Goal: Task Accomplishment & Management: Manage account settings

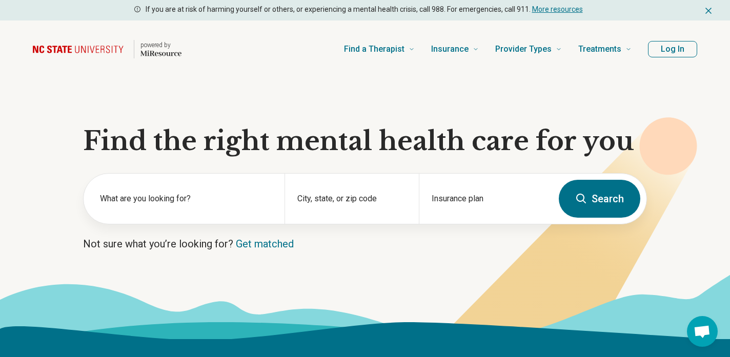
click at [673, 48] on button "Log In" at bounding box center [672, 49] width 49 height 16
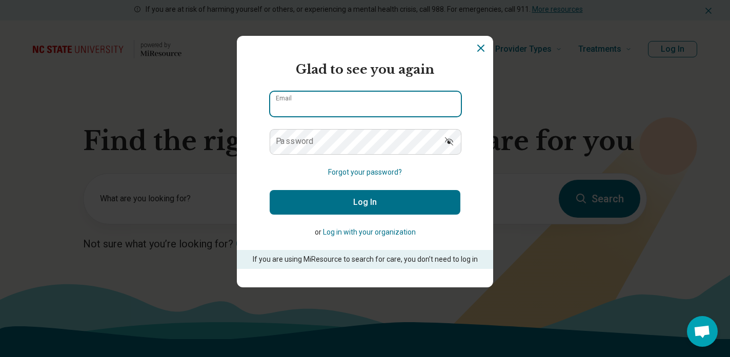
type input "**********"
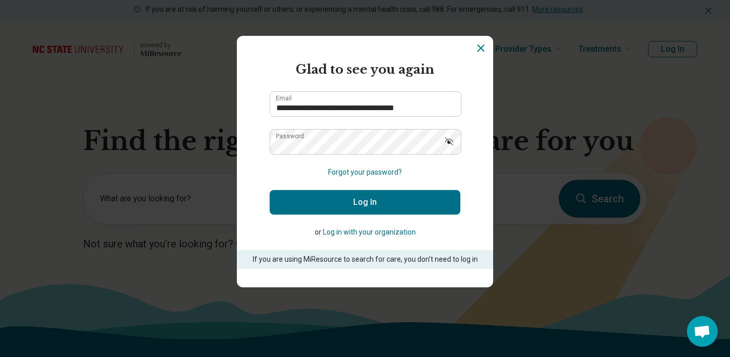
click at [388, 202] on button "Log In" at bounding box center [365, 202] width 191 height 25
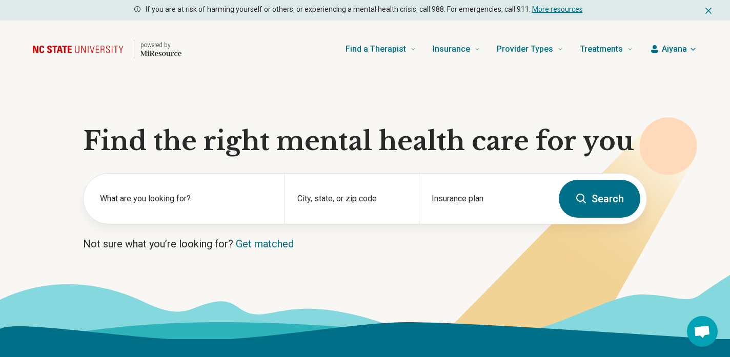
click at [668, 48] on span "Aiyana" at bounding box center [674, 49] width 25 height 12
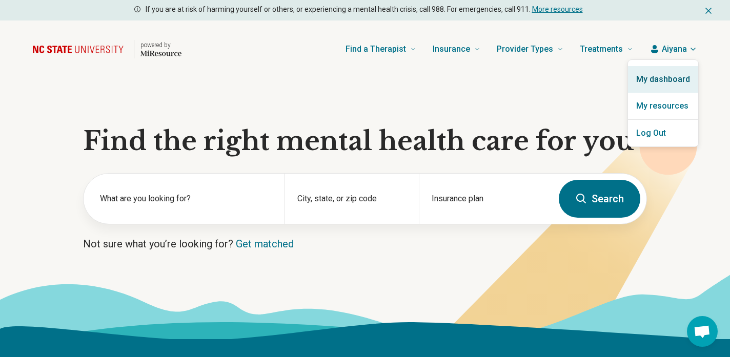
click at [673, 80] on link "My dashboard" at bounding box center [663, 79] width 70 height 27
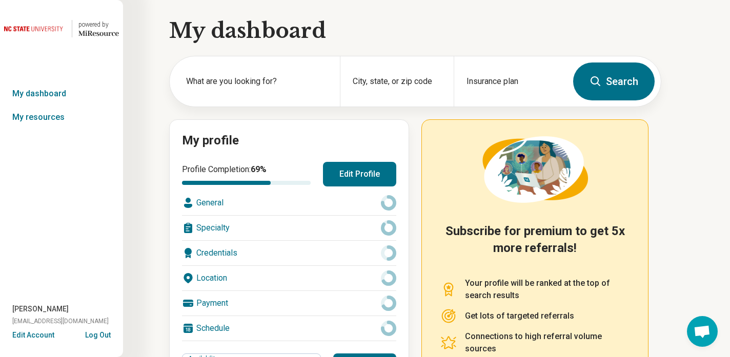
click at [372, 176] on button "Edit Profile" at bounding box center [359, 174] width 73 height 25
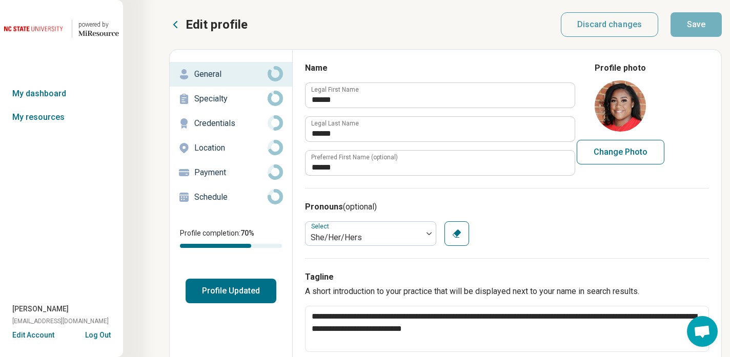
click at [233, 103] on p "Specialty" at bounding box center [230, 99] width 73 height 12
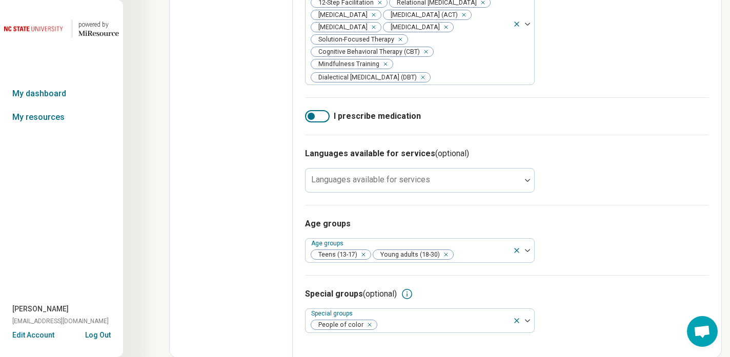
scroll to position [698, 0]
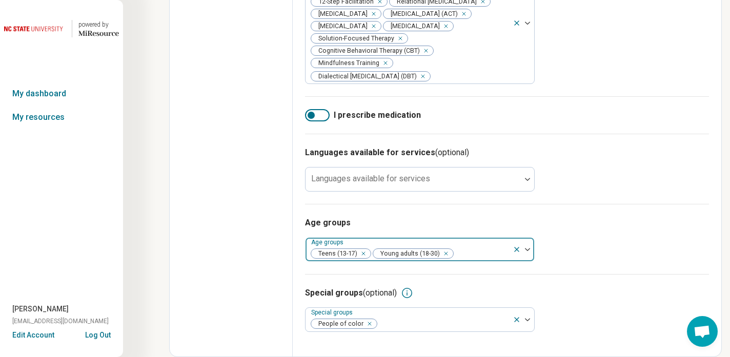
click at [363, 254] on icon "Remove [object Object]" at bounding box center [360, 253] width 7 height 7
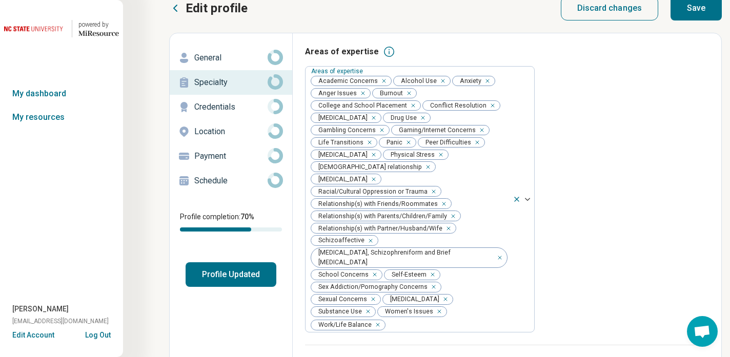
scroll to position [0, 0]
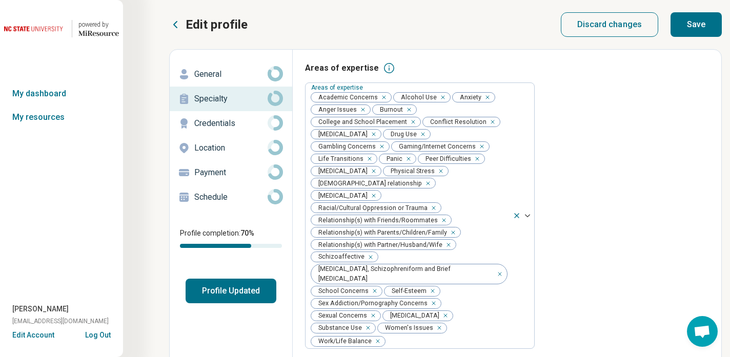
click at [226, 123] on p "Credentials" at bounding box center [230, 123] width 73 height 12
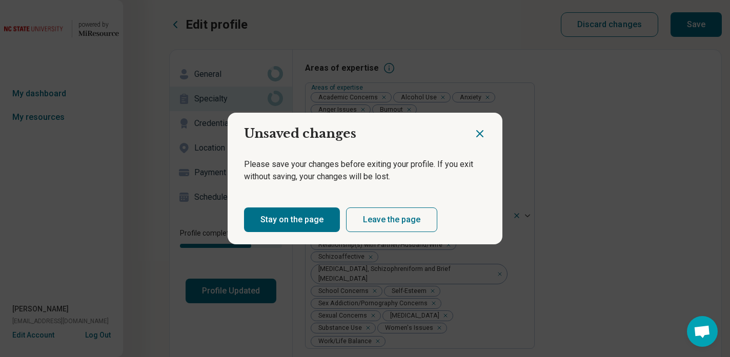
click at [476, 132] on icon "Close dialog" at bounding box center [480, 134] width 12 height 12
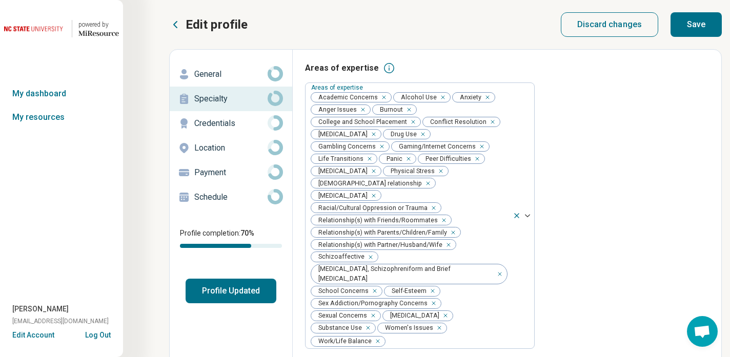
click at [208, 296] on button "Profile Updated" at bounding box center [231, 291] width 91 height 25
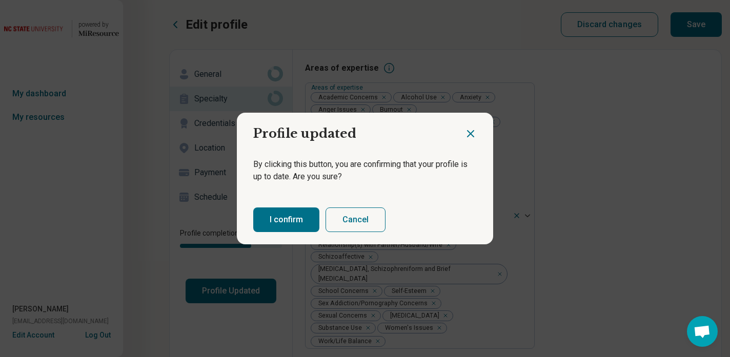
click at [358, 229] on button "Cancel" at bounding box center [356, 220] width 60 height 25
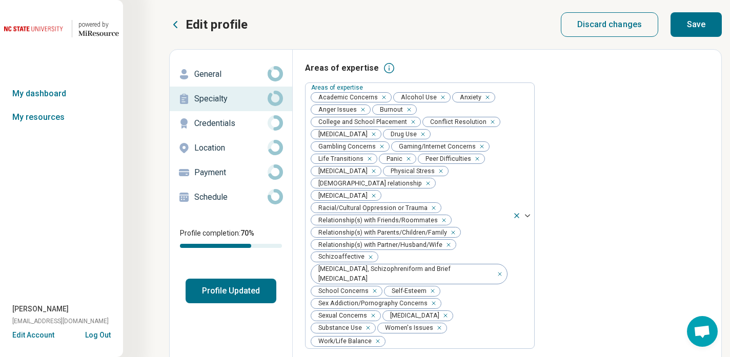
click at [225, 124] on p "Credentials" at bounding box center [230, 123] width 73 height 12
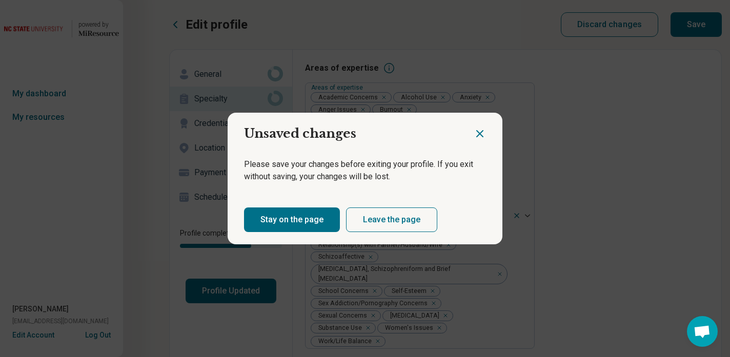
click at [297, 227] on button "Stay on the page" at bounding box center [292, 220] width 96 height 25
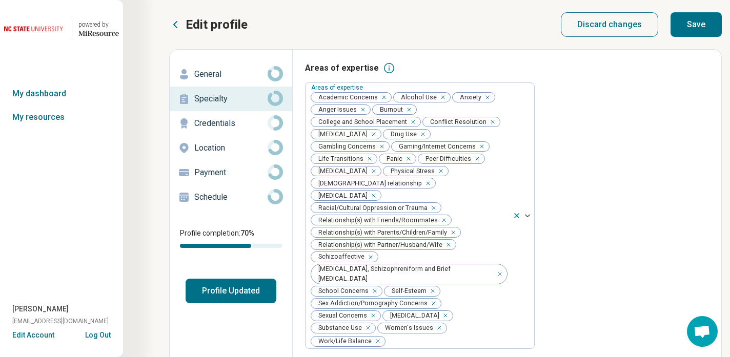
click at [693, 23] on button "Save" at bounding box center [696, 24] width 51 height 25
click at [224, 75] on p "General" at bounding box center [230, 74] width 73 height 12
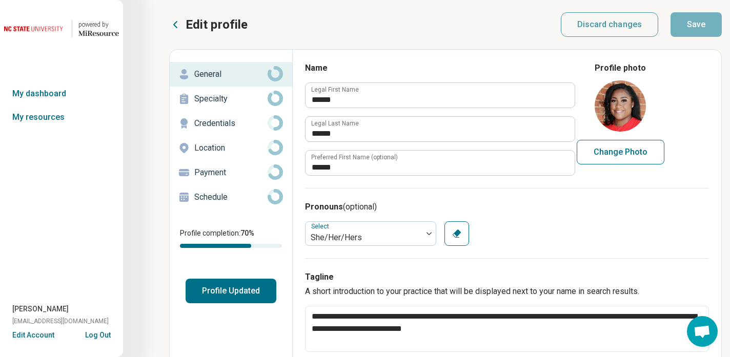
click at [215, 123] on p "Credentials" at bounding box center [230, 123] width 73 height 12
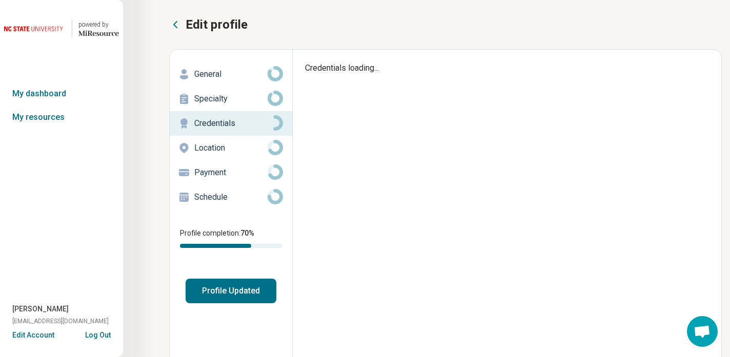
type textarea "*"
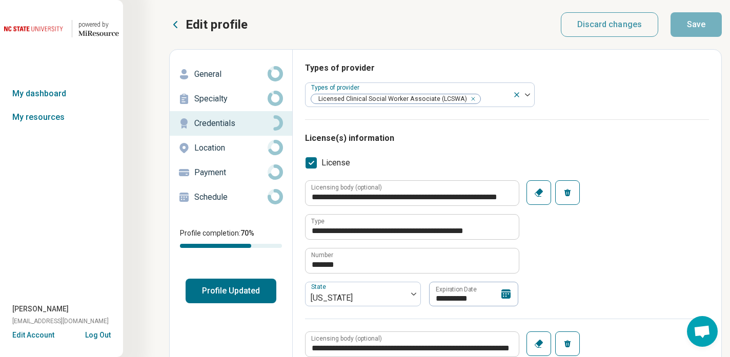
click at [227, 153] on p "Location" at bounding box center [230, 148] width 73 height 12
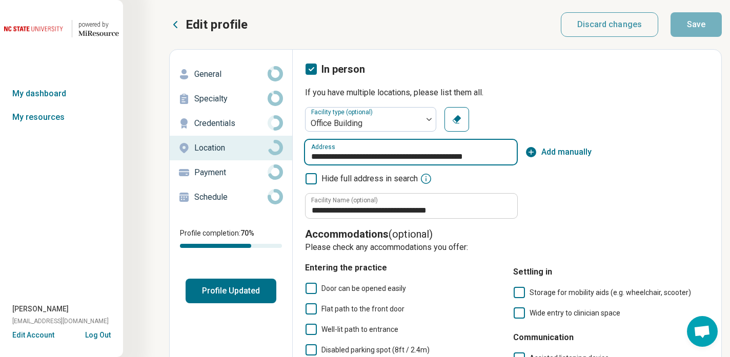
drag, startPoint x: 329, startPoint y: 155, endPoint x: 291, endPoint y: 154, distance: 37.9
click at [291, 154] on div "**********" at bounding box center [445, 348] width 553 height 599
type input "**********"
drag, startPoint x: 499, startPoint y: 151, endPoint x: 371, endPoint y: 151, distance: 128.7
click at [371, 151] on input "**********" at bounding box center [411, 152] width 212 height 25
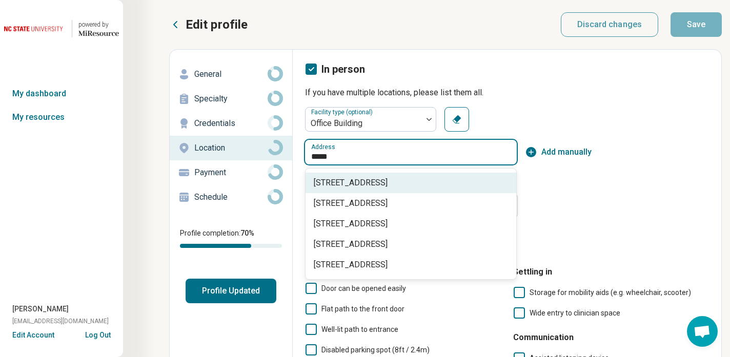
click at [420, 181] on span "[STREET_ADDRESS]" at bounding box center [413, 183] width 198 height 12
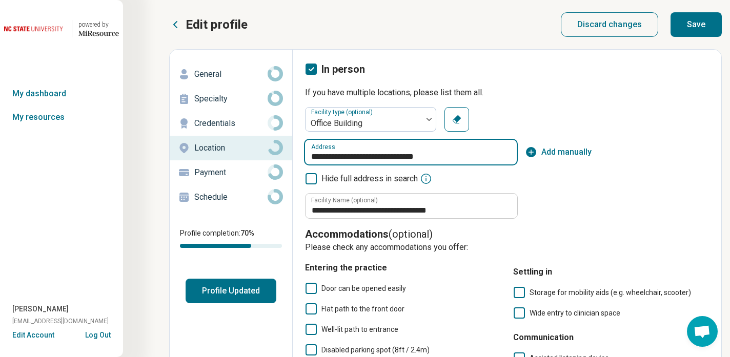
type input "**********"
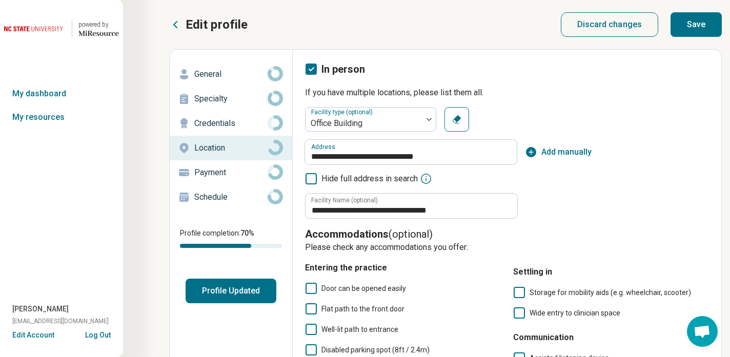
click at [696, 8] on div "**********" at bounding box center [365, 324] width 730 height 648
click at [696, 24] on button "Save" at bounding box center [696, 24] width 51 height 25
click at [210, 167] on p "Payment" at bounding box center [230, 173] width 73 height 12
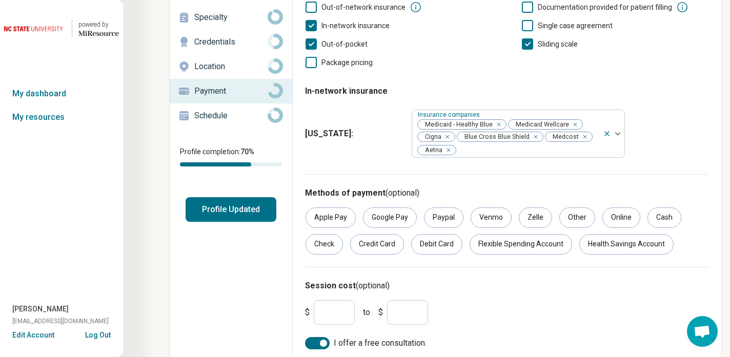
scroll to position [84, 0]
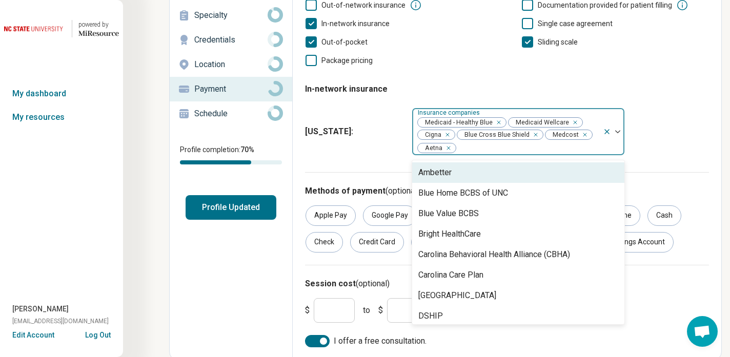
click at [464, 148] on div at bounding box center [528, 148] width 142 height 14
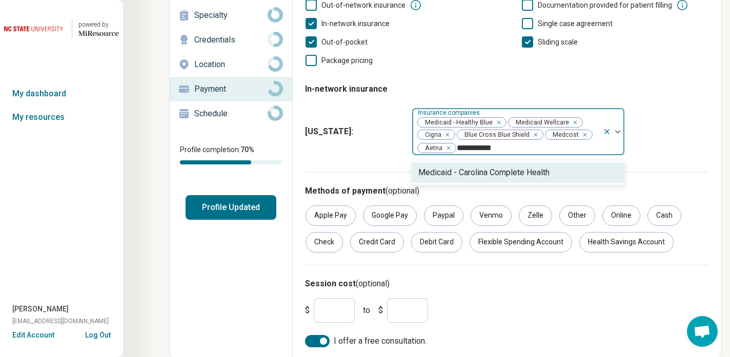
type input "**********"
click at [463, 176] on div "Medicaid - Carolina Complete Health" at bounding box center [483, 173] width 131 height 12
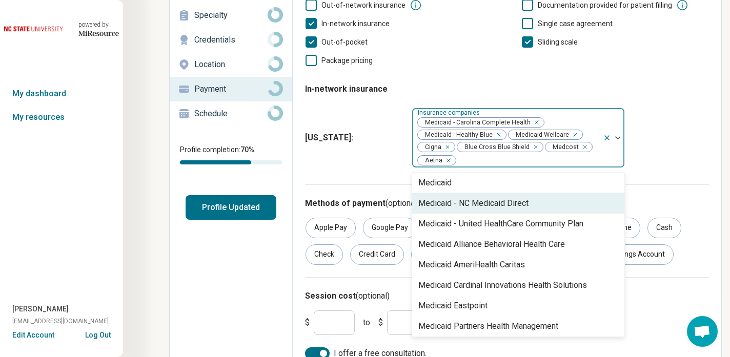
scroll to position [270, 0]
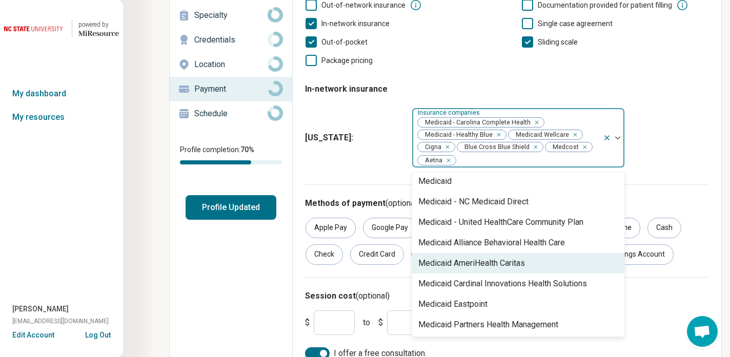
click at [463, 263] on div "Medicaid AmeriHealth Caritas" at bounding box center [471, 263] width 107 height 12
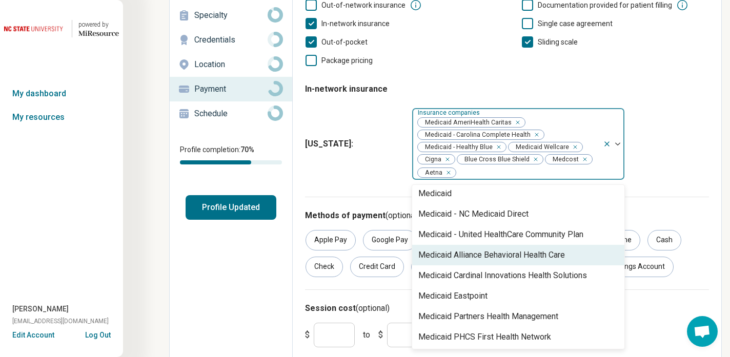
click at [460, 257] on div "Medicaid Alliance Behavioral Health Care" at bounding box center [491, 255] width 147 height 12
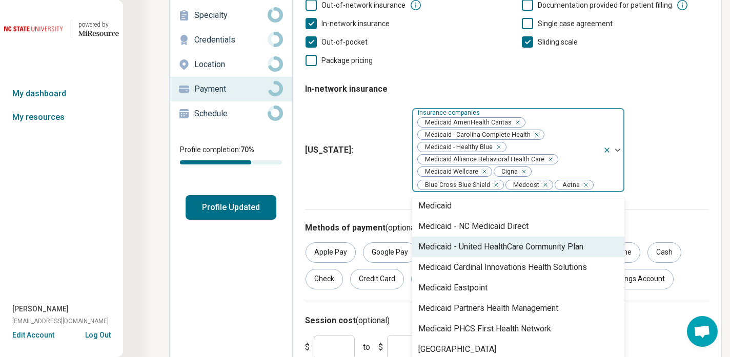
click at [469, 248] on div "Medicaid - United HealthСare Community Plan" at bounding box center [500, 247] width 165 height 12
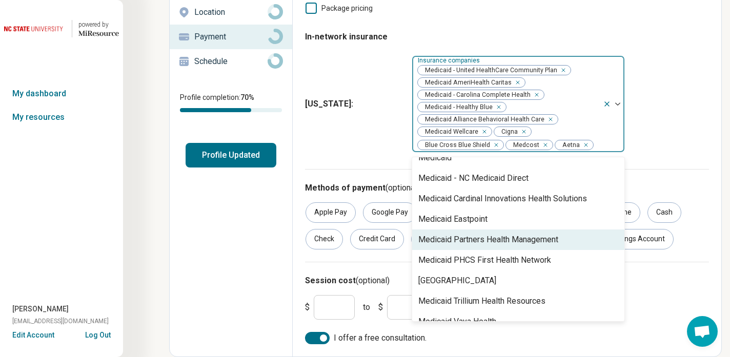
scroll to position [255, 0]
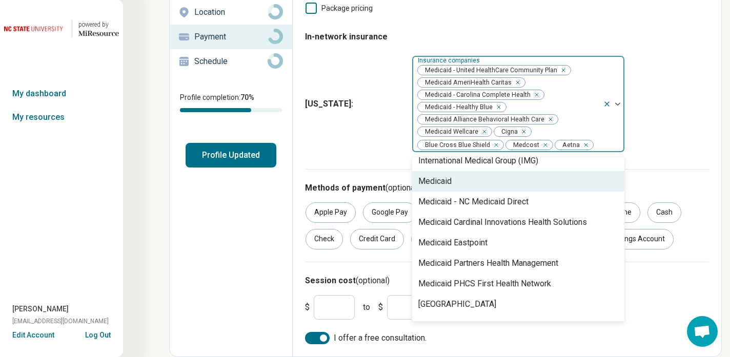
click at [452, 186] on div "Medicaid" at bounding box center [518, 181] width 212 height 21
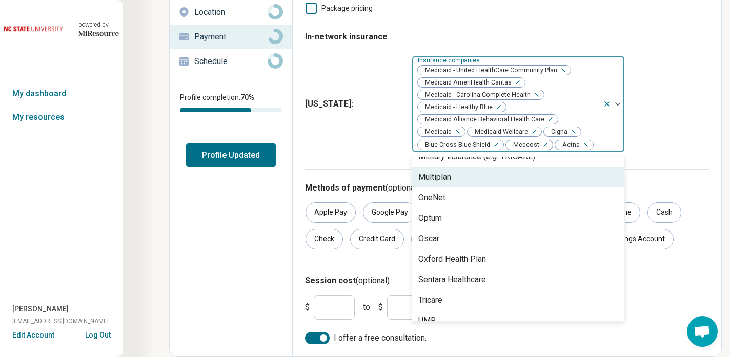
scroll to position [467, 0]
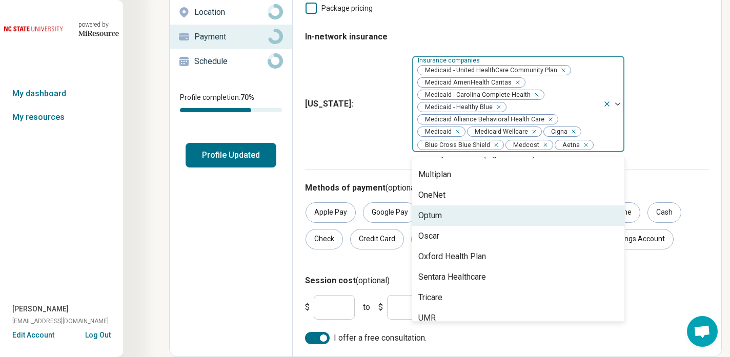
click at [451, 217] on div "Optum" at bounding box center [518, 216] width 212 height 21
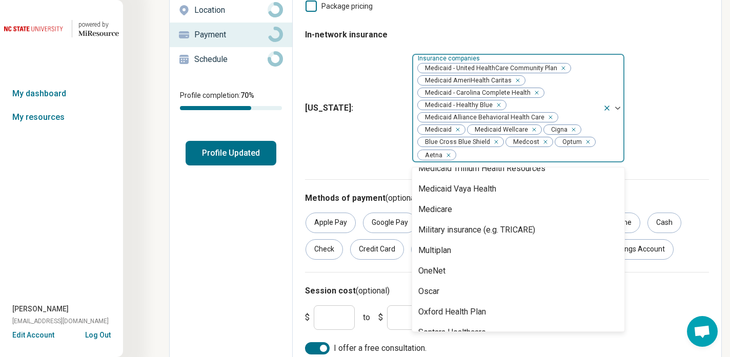
scroll to position [353, 0]
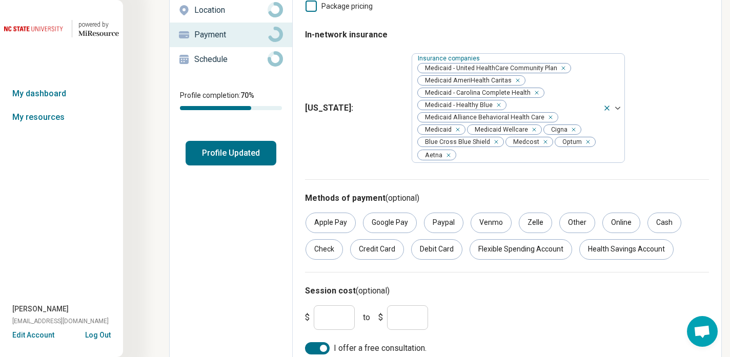
click at [674, 85] on div "[US_STATE] : Insurance companies Medicaid - United HealthСare Community Plan Me…" at bounding box center [507, 108] width 404 height 118
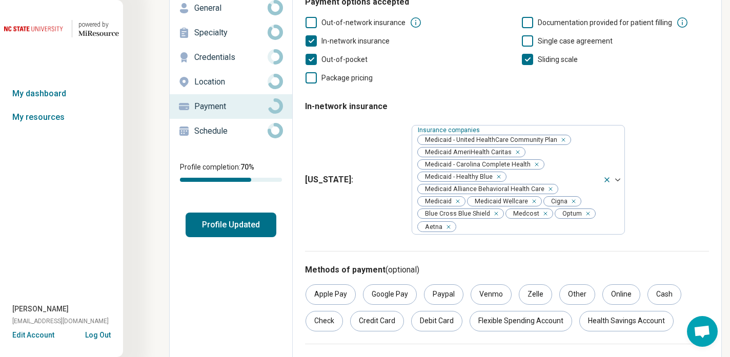
scroll to position [0, 0]
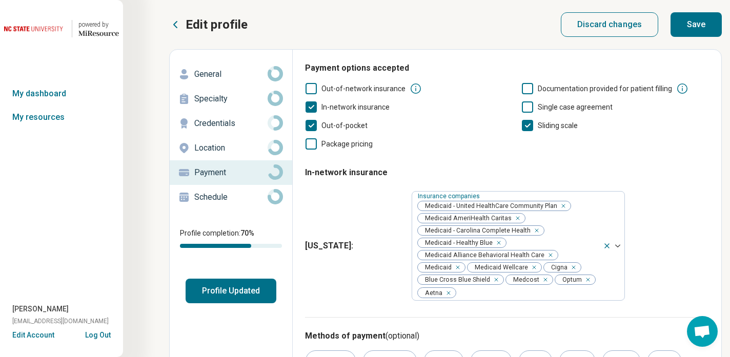
click at [699, 17] on button "Save" at bounding box center [696, 24] width 51 height 25
click at [247, 290] on button "Profile Updated" at bounding box center [231, 291] width 91 height 25
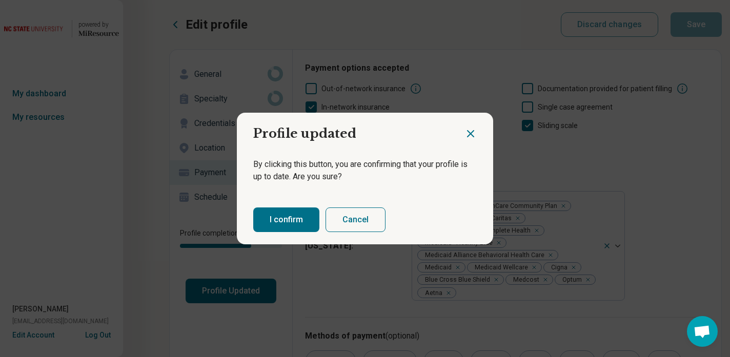
click at [282, 228] on button "I confirm" at bounding box center [286, 220] width 66 height 25
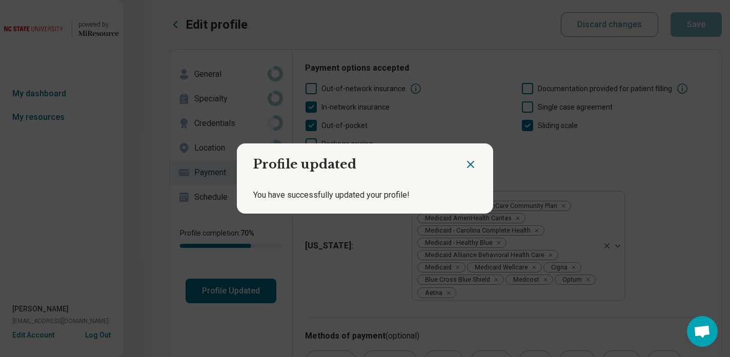
click at [470, 161] on icon "Close dialog" at bounding box center [470, 164] width 12 height 12
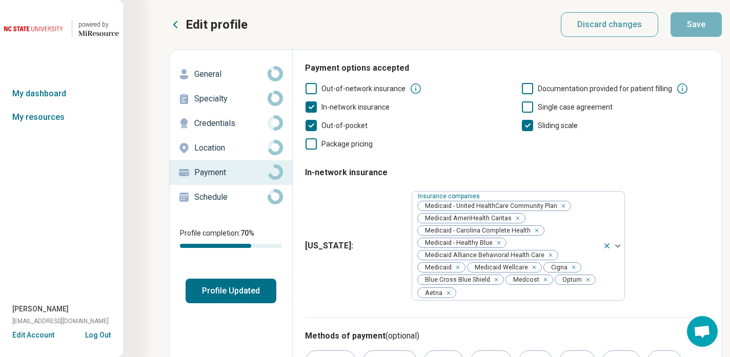
click at [250, 195] on p "Schedule" at bounding box center [230, 197] width 73 height 12
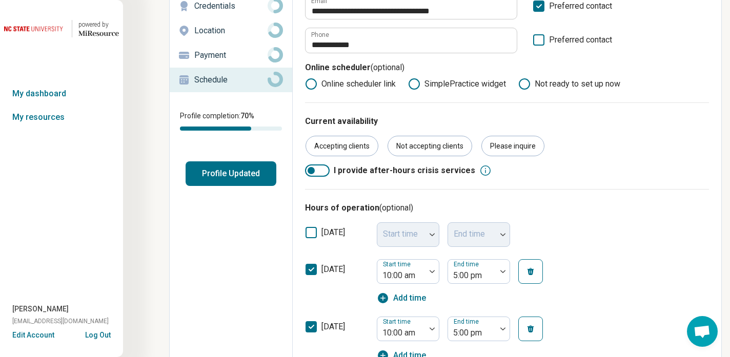
scroll to position [118, 0]
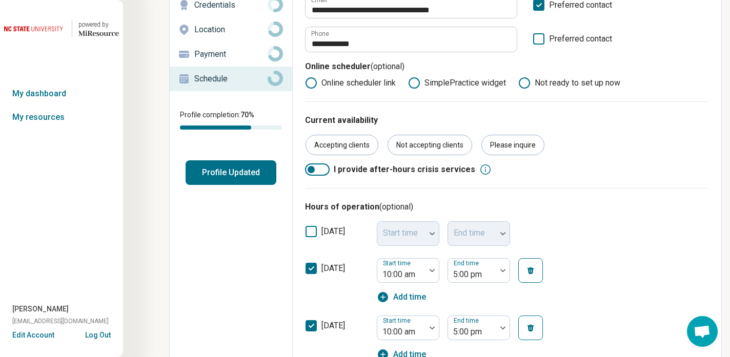
click at [415, 85] on icon at bounding box center [414, 83] width 12 height 12
type textarea "*"
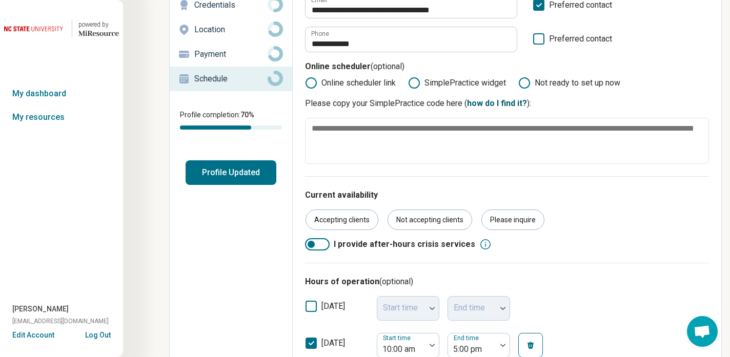
click at [491, 105] on link "how do I find it?" at bounding box center [497, 103] width 60 height 10
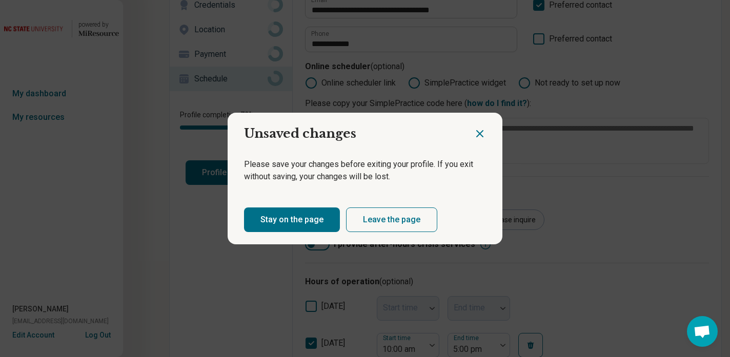
click at [480, 132] on icon "Close dialog" at bounding box center [480, 134] width 12 height 12
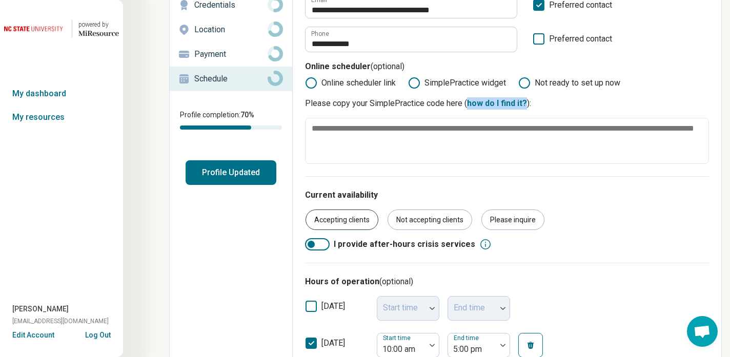
click at [355, 220] on div "Accepting clients" at bounding box center [342, 220] width 73 height 21
click at [519, 220] on div "Please inquire" at bounding box center [512, 220] width 63 height 21
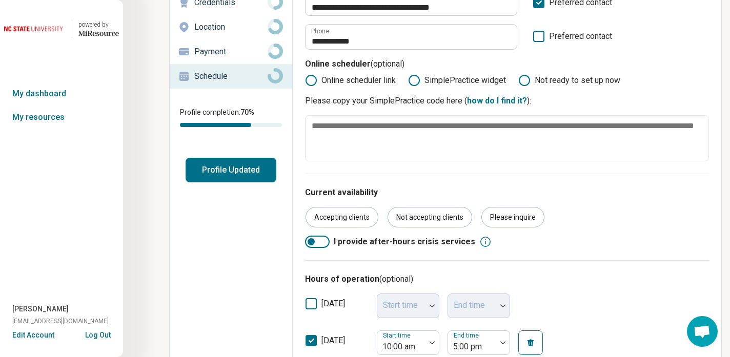
click at [612, 175] on div "Current availability Accepting clients Not accepting clients Please inquire I p…" at bounding box center [507, 217] width 404 height 87
click at [525, 80] on icon at bounding box center [524, 80] width 12 height 12
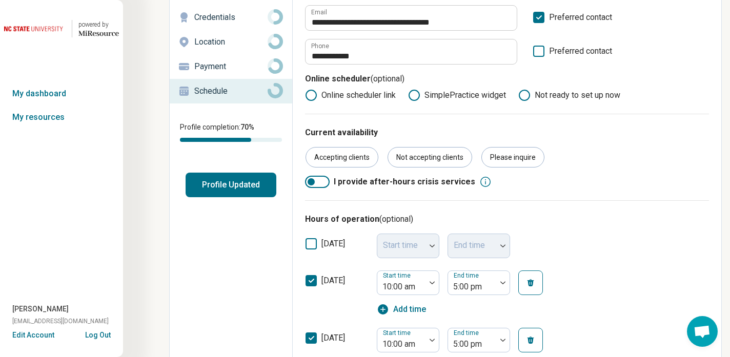
scroll to position [0, 0]
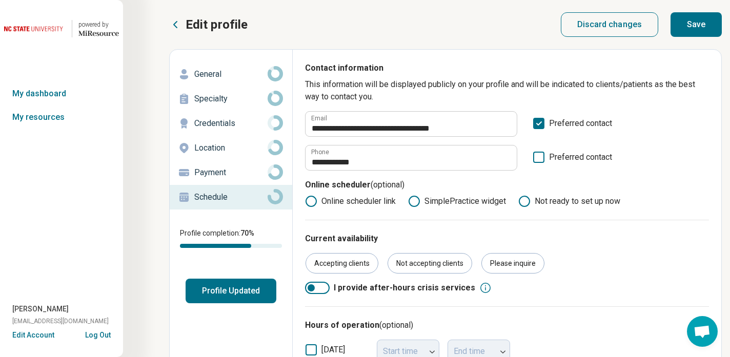
click at [692, 18] on button "Save" at bounding box center [696, 24] width 51 height 25
click at [232, 291] on button "Profile Updated" at bounding box center [231, 291] width 91 height 25
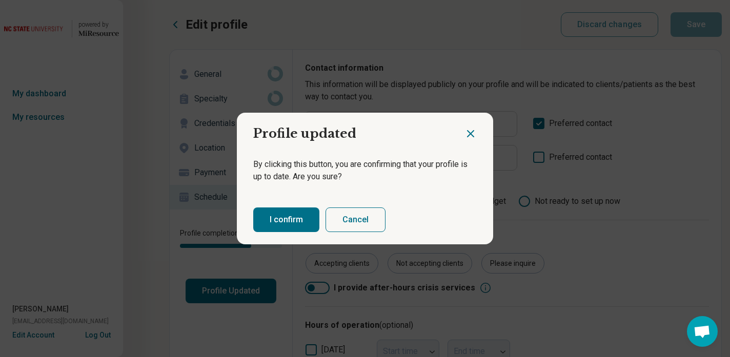
click at [275, 228] on button "I confirm" at bounding box center [286, 220] width 66 height 25
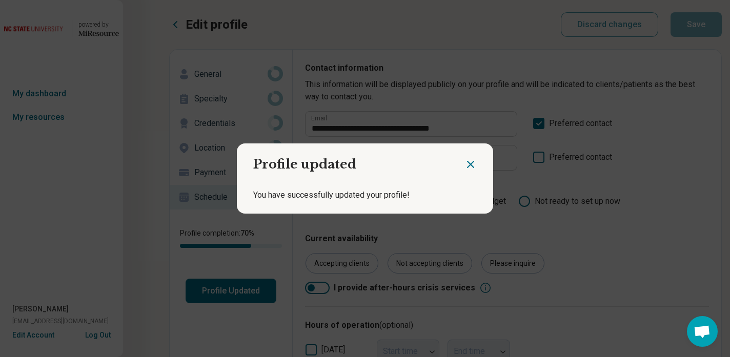
click at [472, 157] on div at bounding box center [478, 161] width 29 height 34
click at [472, 159] on icon "Close dialog" at bounding box center [470, 164] width 12 height 12
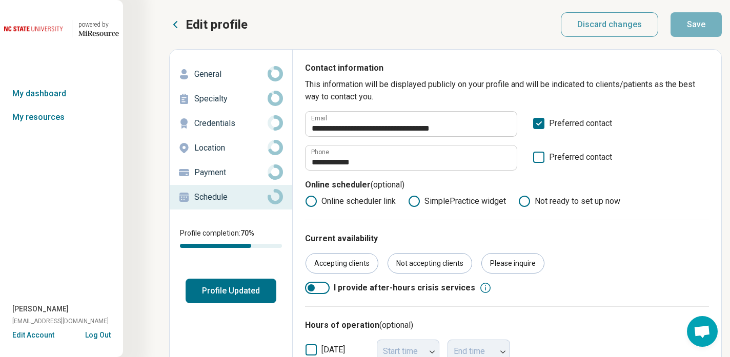
click at [179, 24] on icon at bounding box center [175, 24] width 12 height 12
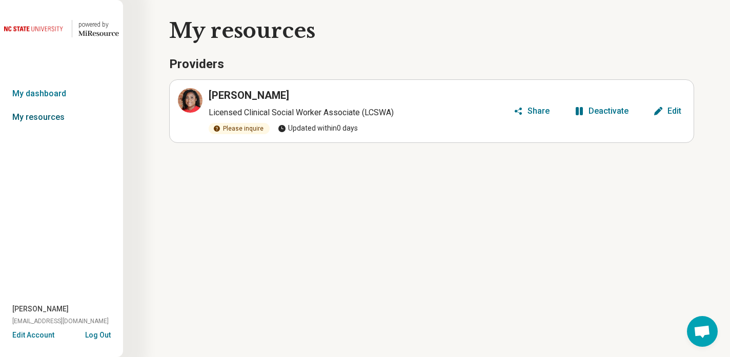
click at [47, 118] on link "My resources" at bounding box center [61, 118] width 123 height 24
click at [48, 117] on link "My resources" at bounding box center [61, 118] width 123 height 24
